Goal: Download file/media

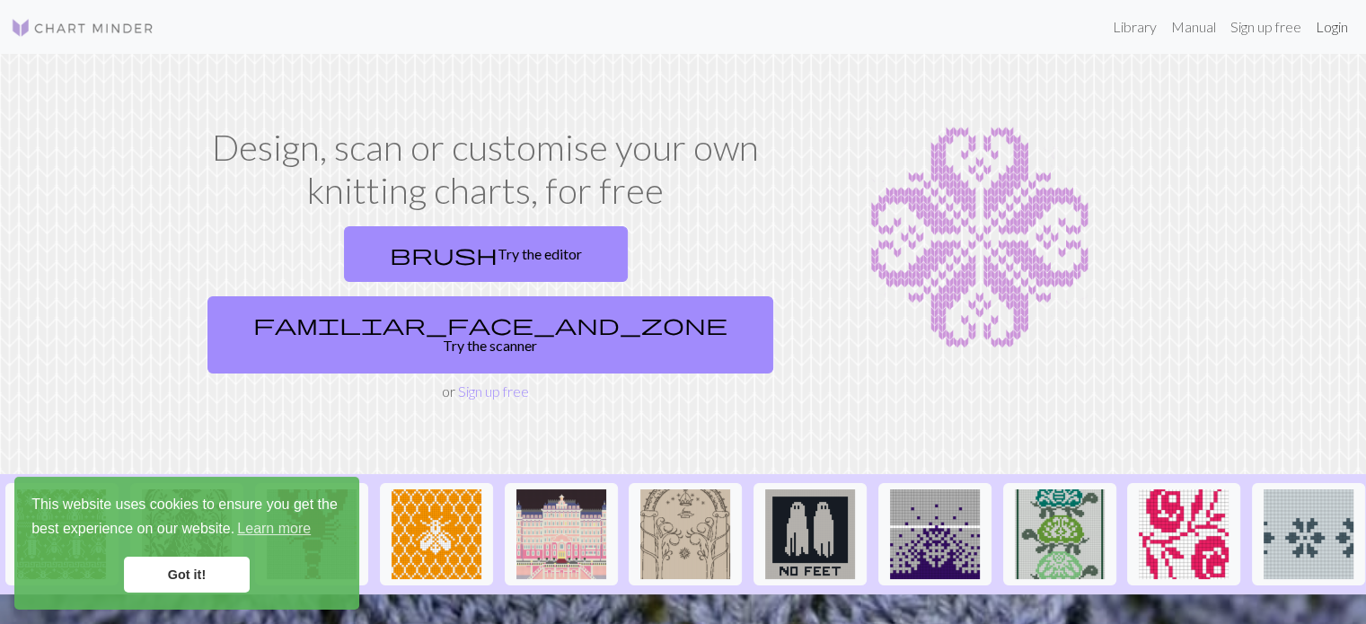
click at [1322, 30] on link "Login" at bounding box center [1332, 27] width 47 height 36
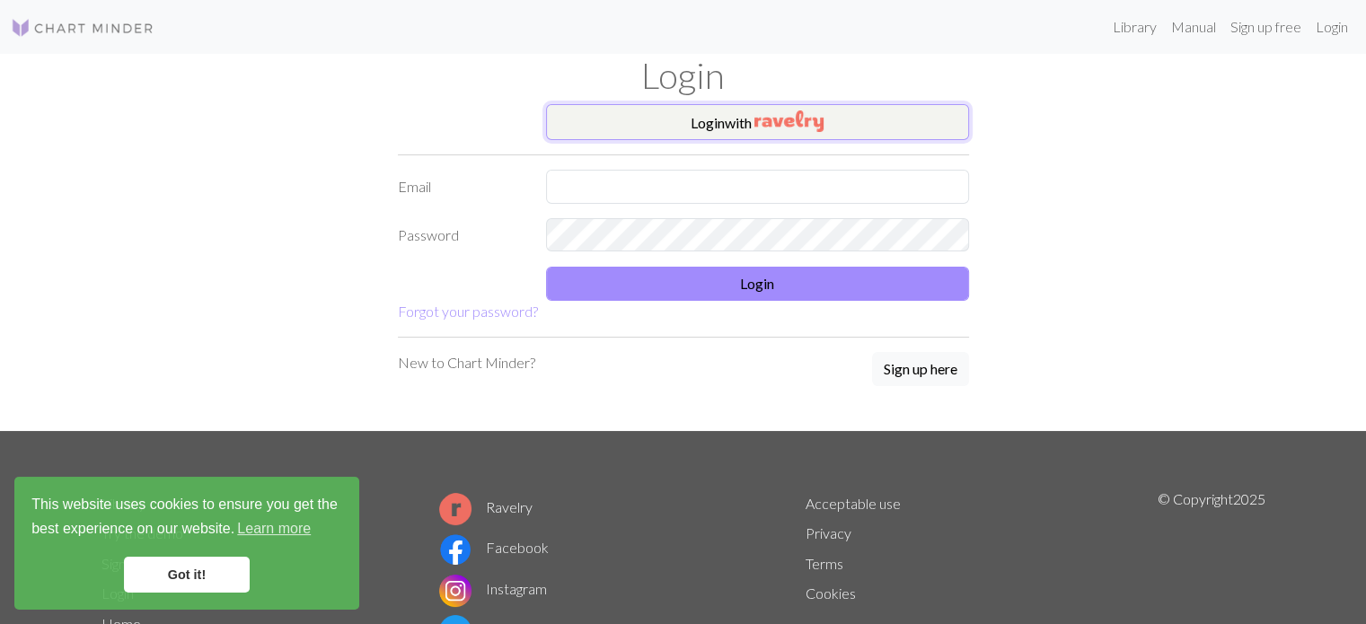
click at [761, 136] on button "Login with" at bounding box center [757, 122] width 423 height 36
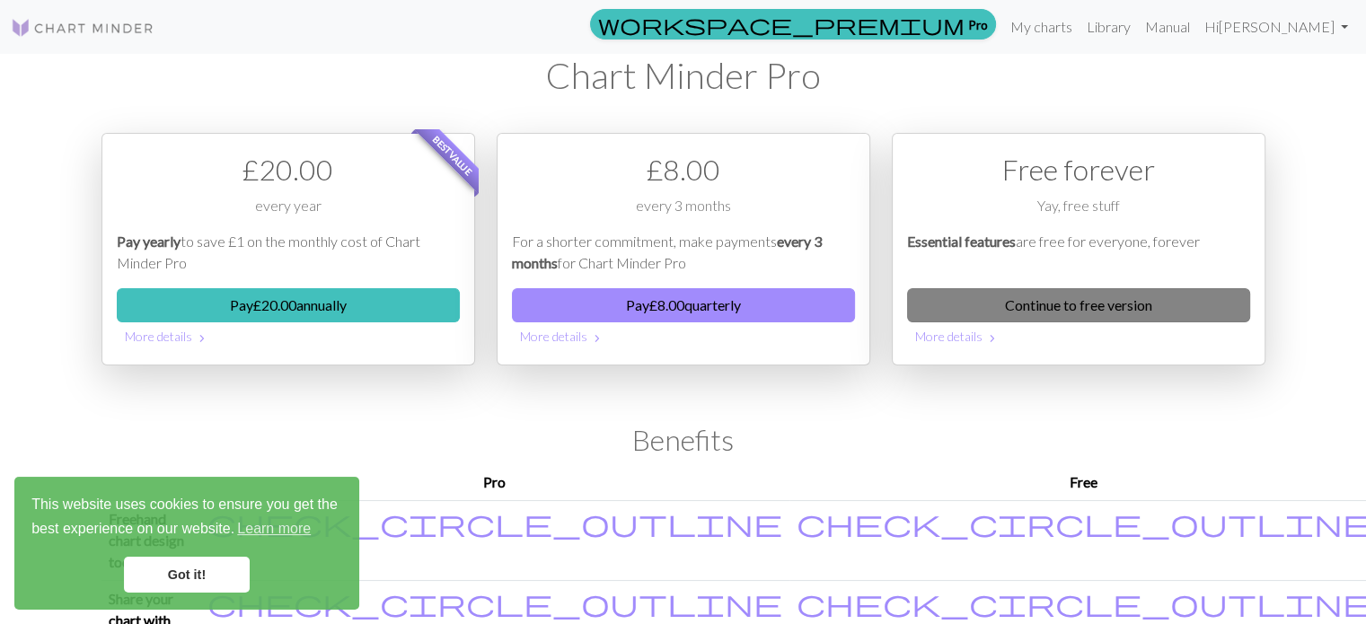
click at [1016, 298] on link "Continue to free version" at bounding box center [1078, 305] width 343 height 34
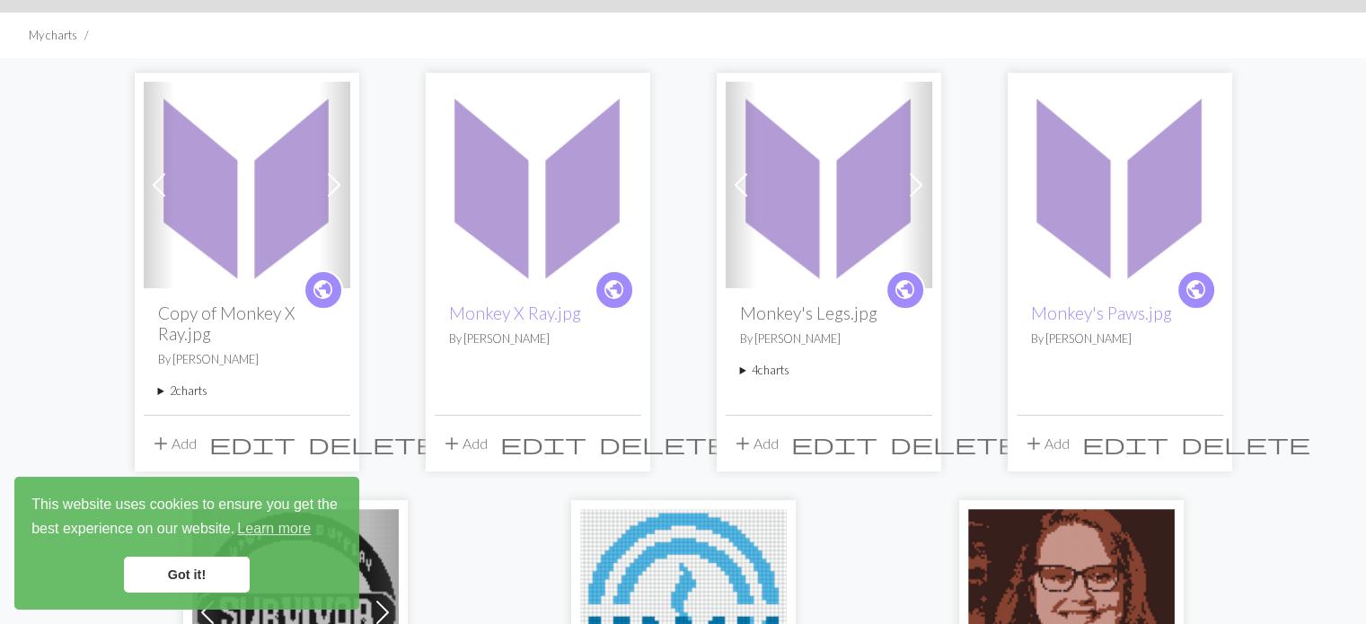
scroll to position [104, 0]
click at [552, 320] on link "Monkey X Ray.jpg" at bounding box center [515, 313] width 132 height 21
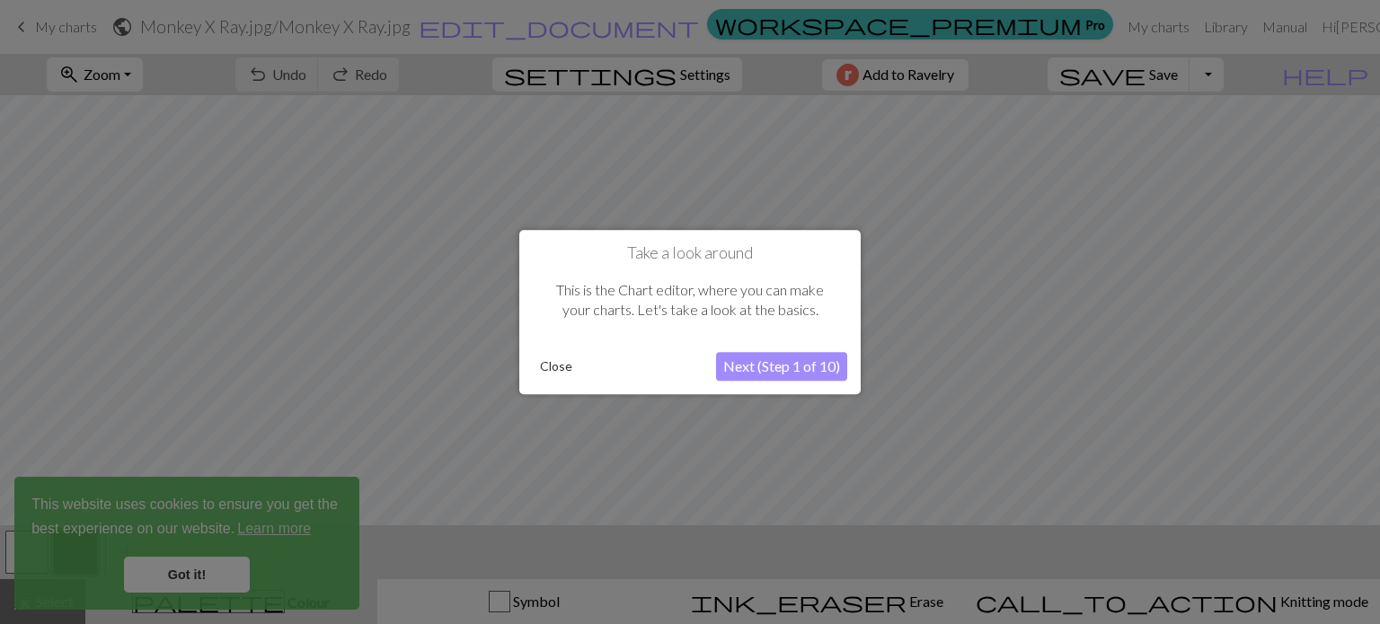
click at [550, 367] on button "Close" at bounding box center [556, 366] width 47 height 27
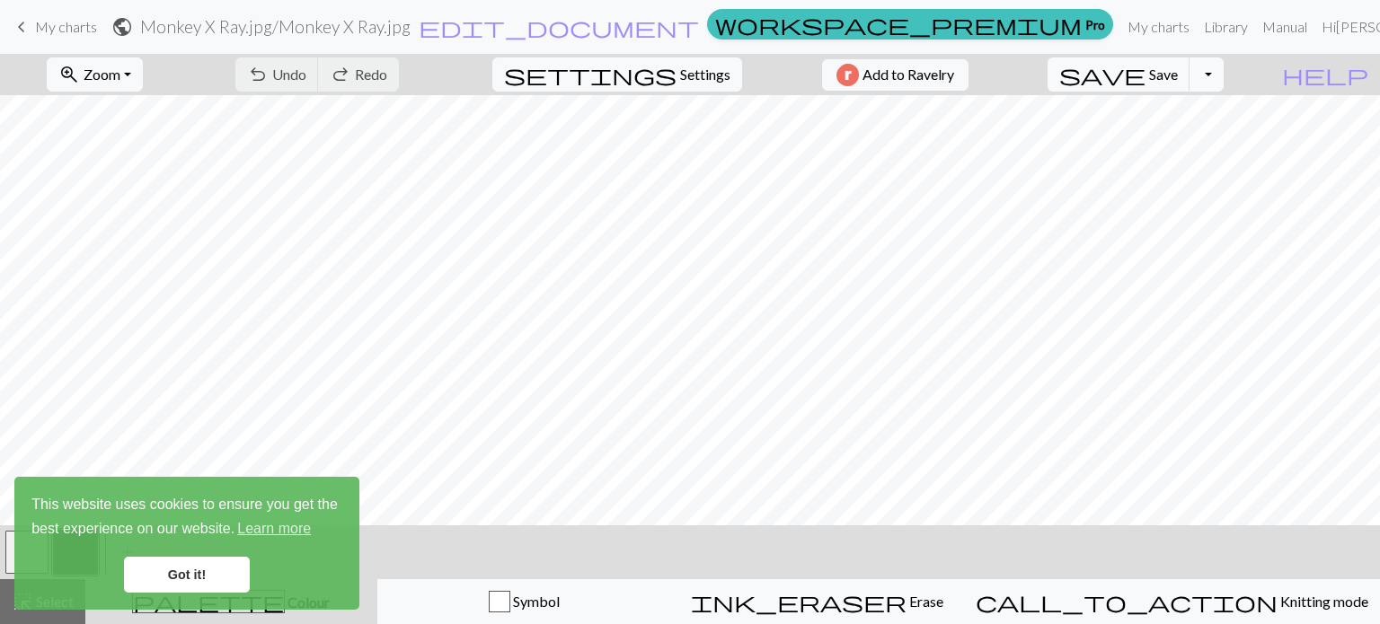
click at [1223, 71] on button "Toggle Dropdown" at bounding box center [1206, 74] width 34 height 34
click at [1190, 146] on button "save_alt Download" at bounding box center [1075, 142] width 296 height 29
click at [859, 68] on img "button" at bounding box center [847, 75] width 22 height 22
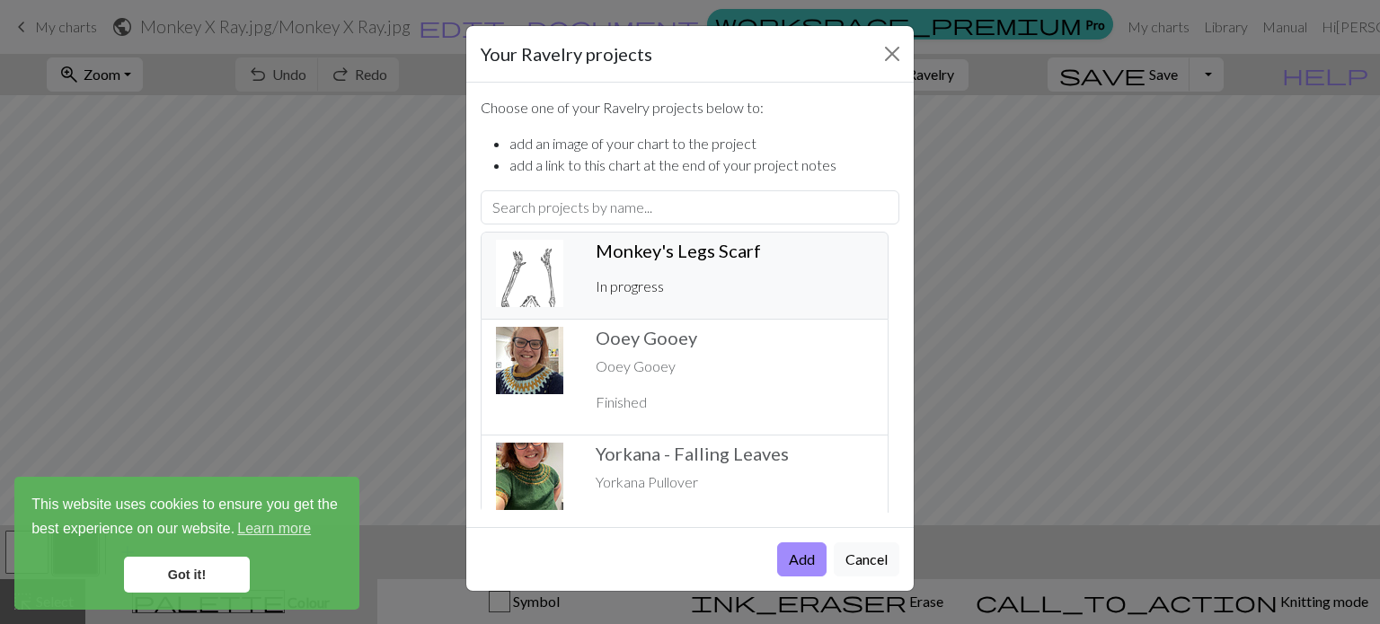
click at [755, 276] on p "In progress" at bounding box center [735, 287] width 278 height 22
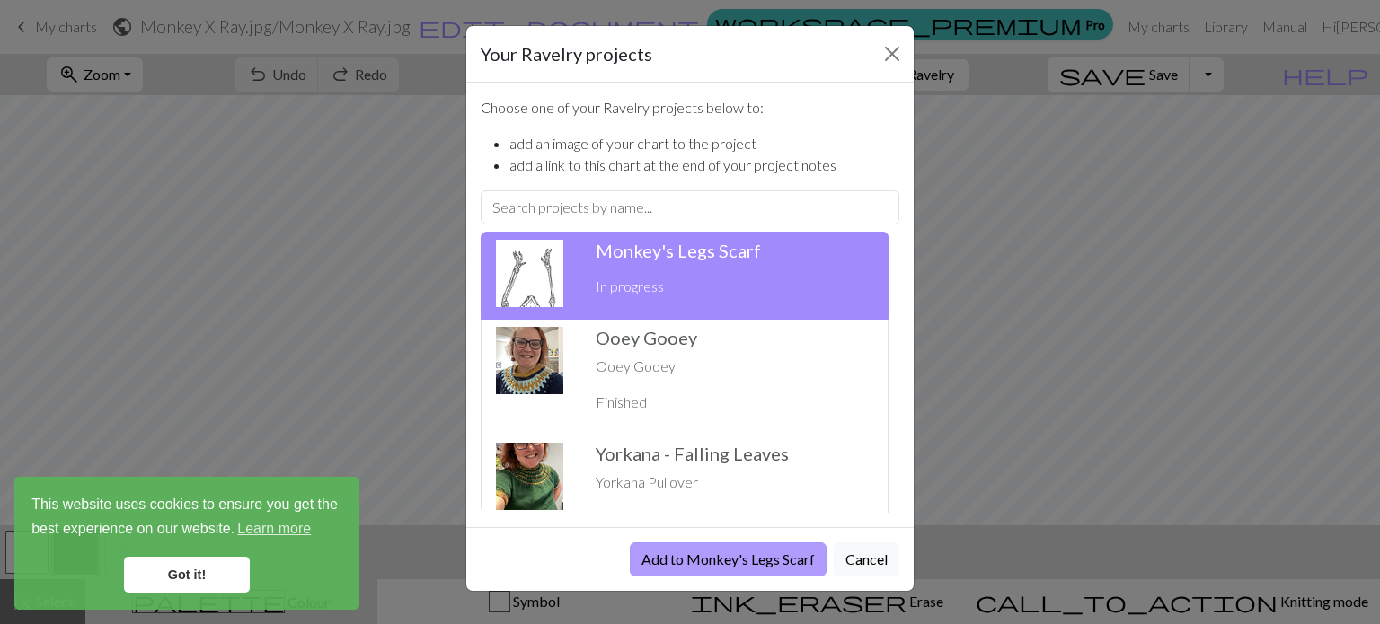
click at [693, 560] on button "Add to Monkey's Legs Scarf" at bounding box center [728, 560] width 197 height 34
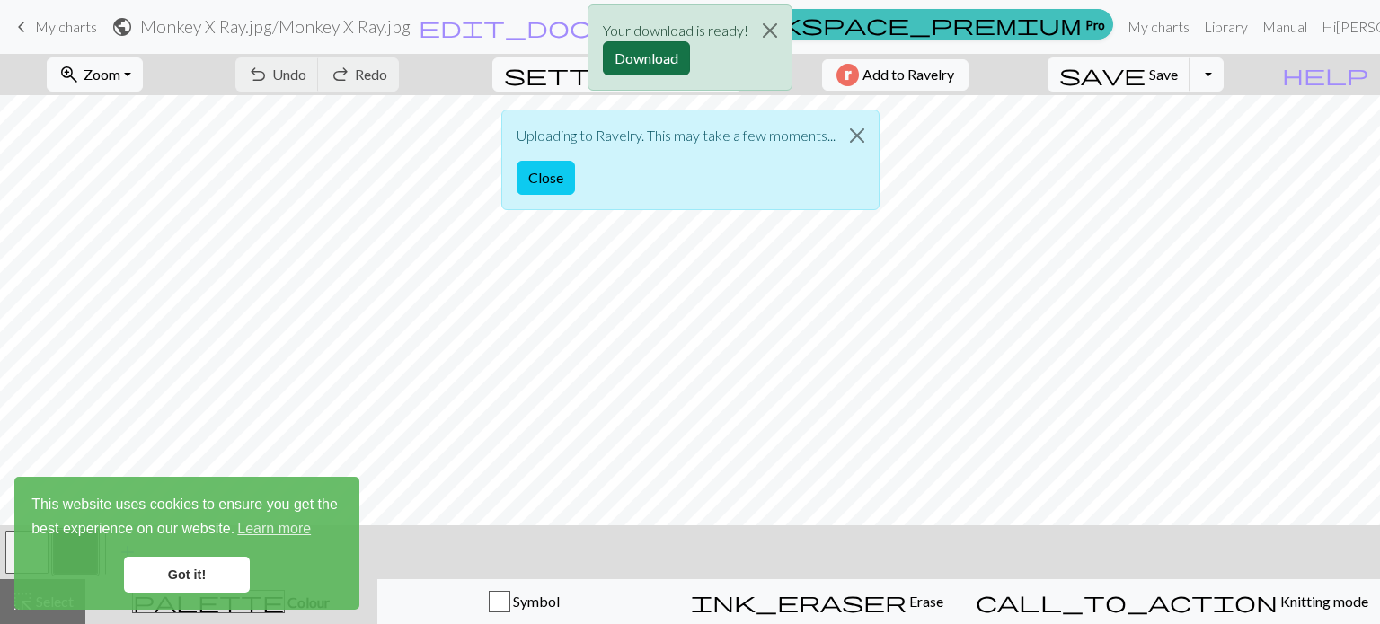
click at [618, 60] on button "Download" at bounding box center [646, 58] width 87 height 34
